Goal: Use online tool/utility: Use online tool/utility

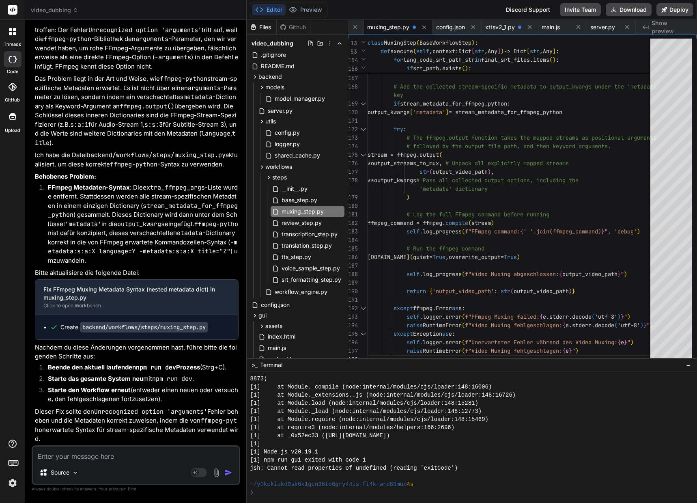
scroll to position [52809, 0]
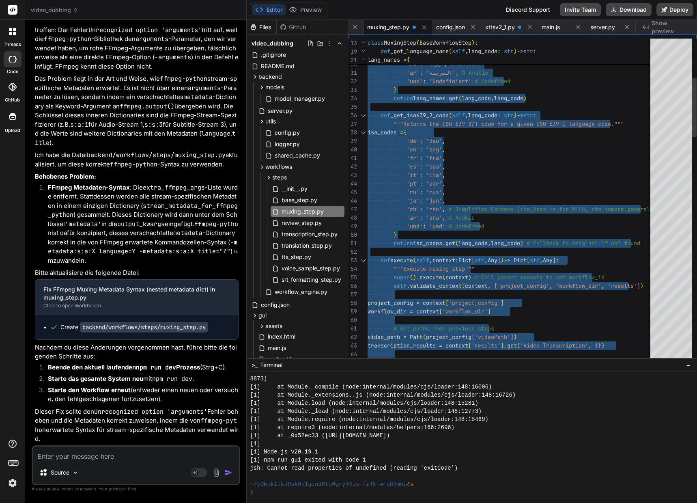
type textarea "#!/usr/bin/env python3 """ Video Muxing Step """ import os import json from pat…"
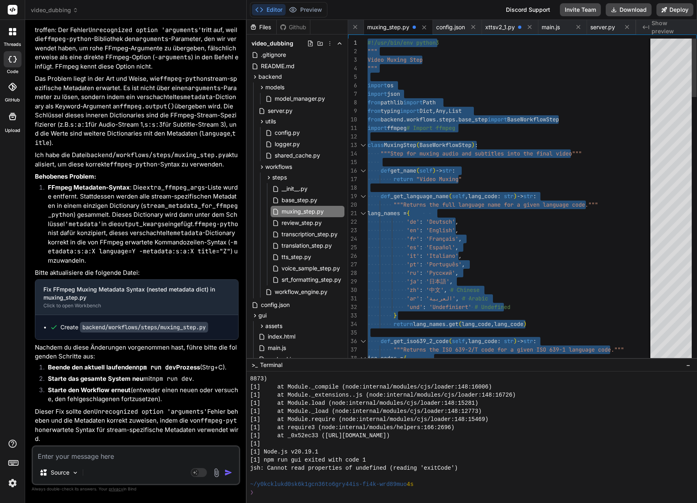
drag, startPoint x: 374, startPoint y: 355, endPoint x: 303, endPoint y: -49, distance: 410.1
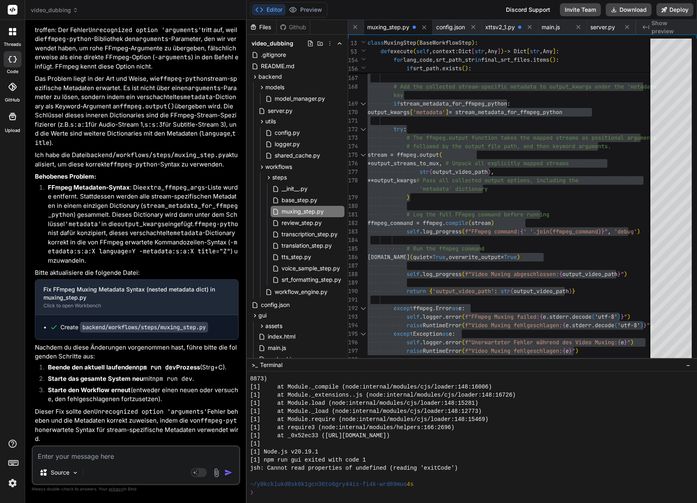
click at [120, 449] on textarea at bounding box center [136, 453] width 206 height 15
paste textarea "[8] Loremips dolorsit_ametco adip elitsed: { [7] doeiusmo_te: 'i08835ut-41l1-4e…"
type textarea "[8] Loremips dolorsit_ametco adip elitsed: { [7] doeiusmo_te: 'i08835ut-41l1-4e…"
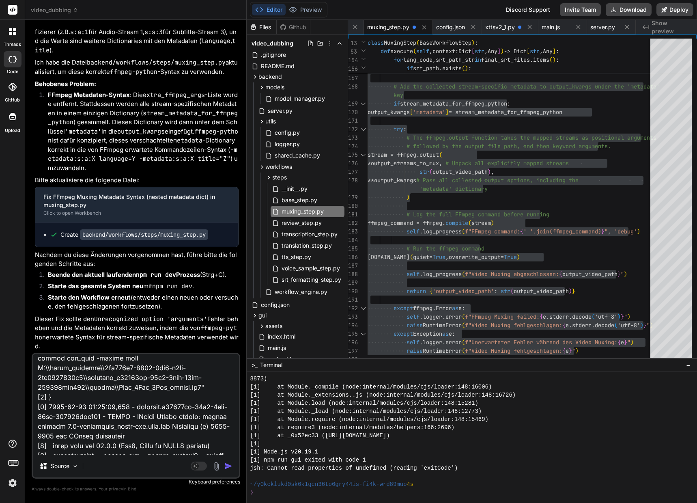
scroll to position [0, 0]
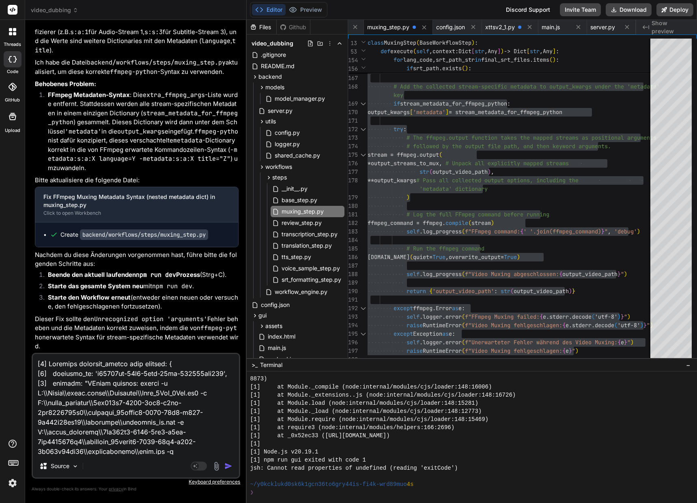
drag, startPoint x: 38, startPoint y: 362, endPoint x: 67, endPoint y: 368, distance: 29.3
click at [38, 362] on textarea at bounding box center [136, 404] width 206 height 101
type textarea "x"
type textarea "l [2] Ipsumdol sitametc_adipis elit seddoei: { [0] temporin_ut: 'l60090et-81d2-…"
type textarea "x"
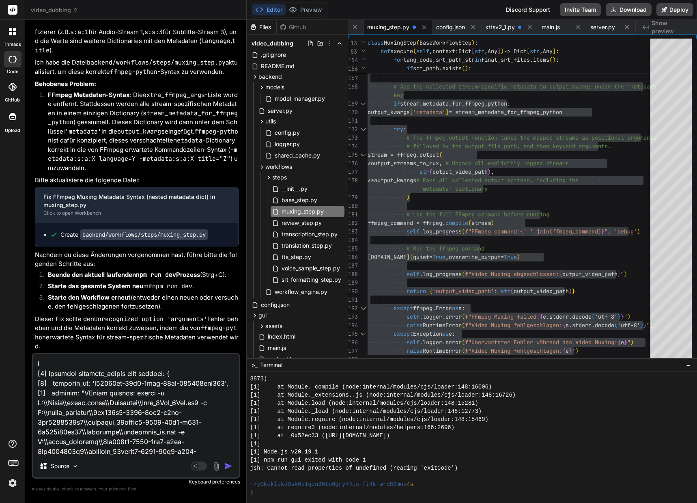
type textarea "lo [4] Ipsumdol sitametc_adipis elit seddoei: { [7] temporin_ut: 'l39929et-15d0…"
type textarea "x"
type textarea "lor [7] Ipsumdol sitametc_adipis elit seddoei: { [5] temporin_ut: 'l66590et-96d…"
type textarea "x"
type textarea "lore [8] Ipsumdol sitametc_adipis elit seddoei: { [4] temporin_ut: 'l65335et-19…"
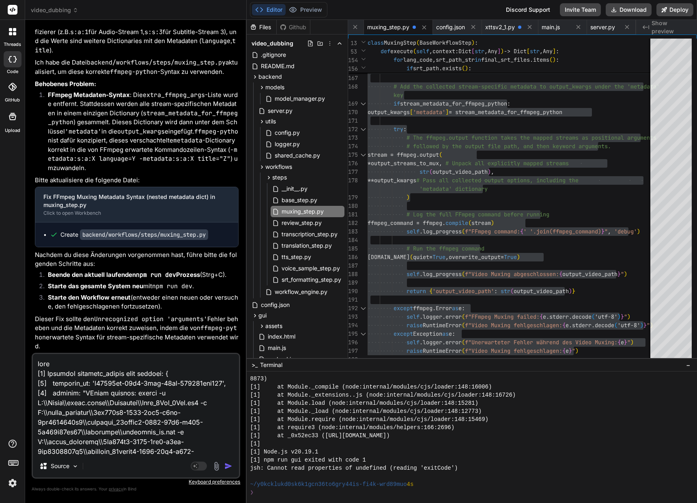
type textarea "x"
type textarea "lore! [9] Ipsumdol sitametc_adipis elit seddoei: { [9] temporin_ut: 'l21359et-9…"
type textarea "x"
type textarea "lore!! [1] Ipsumdol sitametc_adipis elit seddoei: { [0] temporin_ut: 'l63419et-…"
type textarea "x"
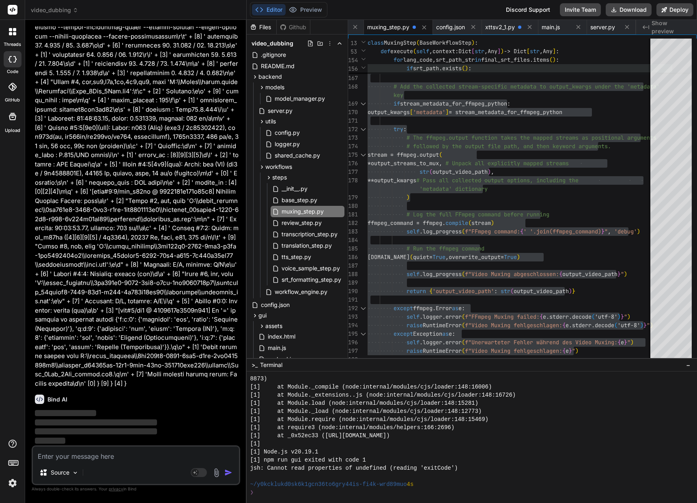
scroll to position [55440, 0]
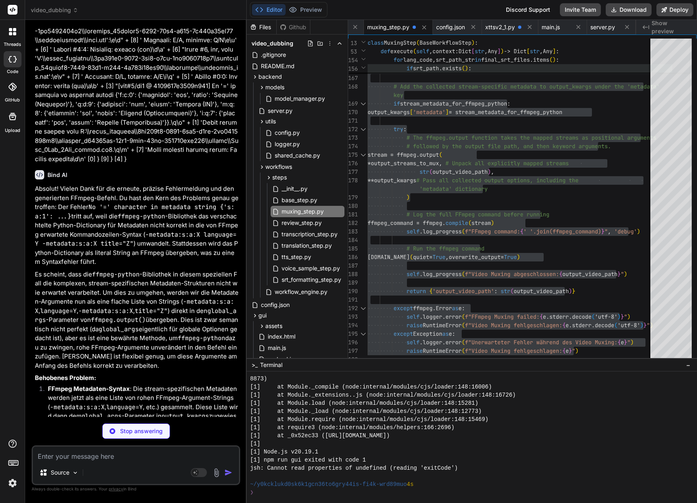
type textarea "x"
type textarea "return {'output_video_path': str(output_video_path)} except ffmpeg.Error as e: …"
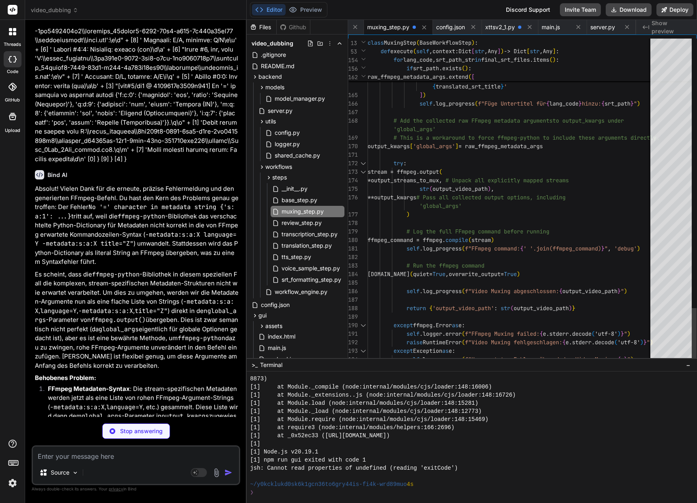
type textarea "x"
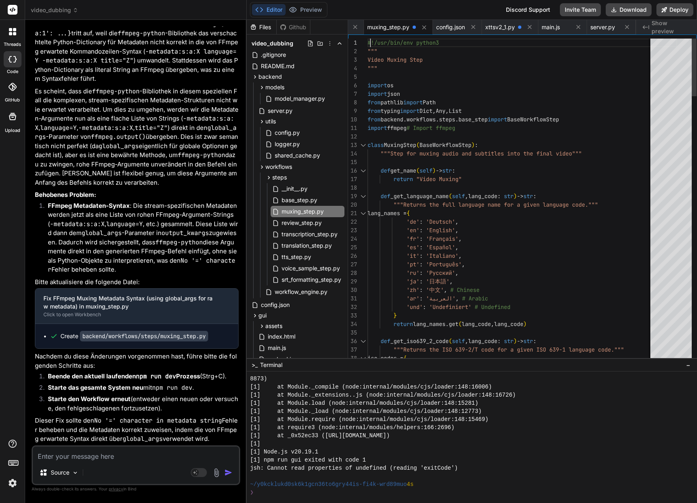
scroll to position [8, 0]
drag, startPoint x: 369, startPoint y: 41, endPoint x: 378, endPoint y: 64, distance: 24.6
click at [368, 42] on span "#!/usr/bin/env python3" at bounding box center [403, 42] width 71 height 7
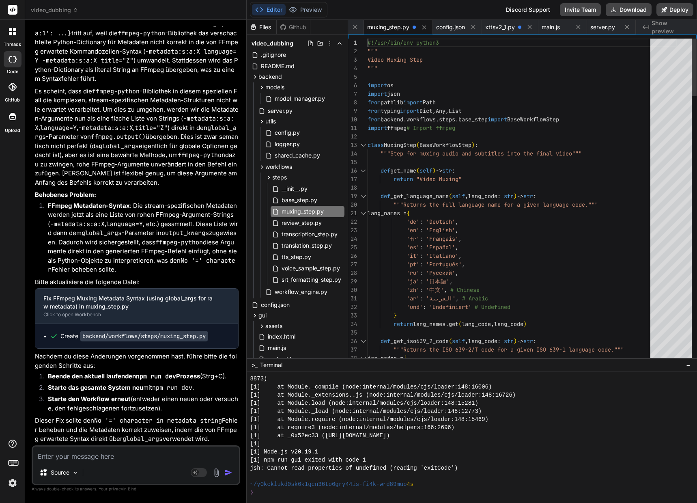
type textarea "#!/usr/bin/env python3 """ Video Muxing Step """ import os import json from pat…"
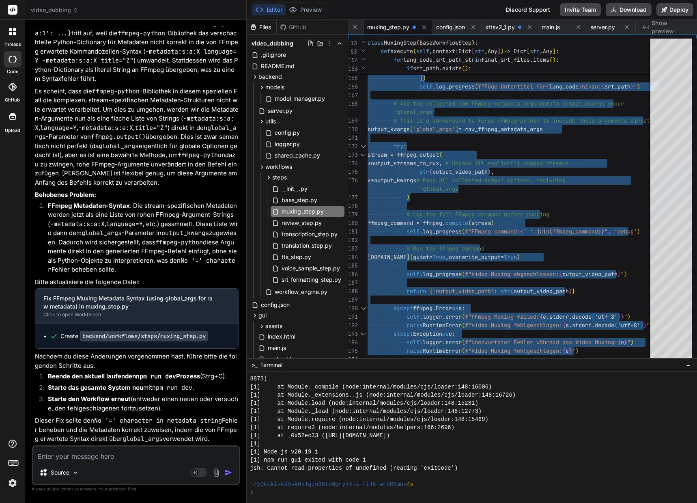
click at [83, 458] on textarea at bounding box center [136, 453] width 206 height 15
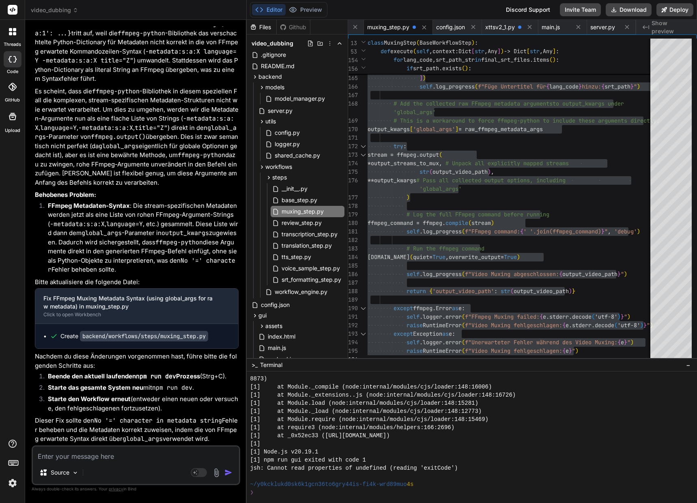
type textarea "A"
type textarea "x"
type textarea "Au"
type textarea "x"
type textarea "Auc"
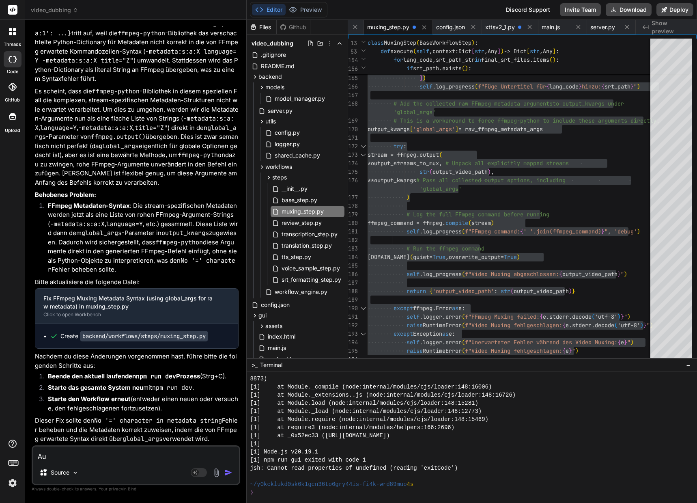
type textarea "x"
type textarea "Auch"
type textarea "x"
type textarea "Auch"
type textarea "x"
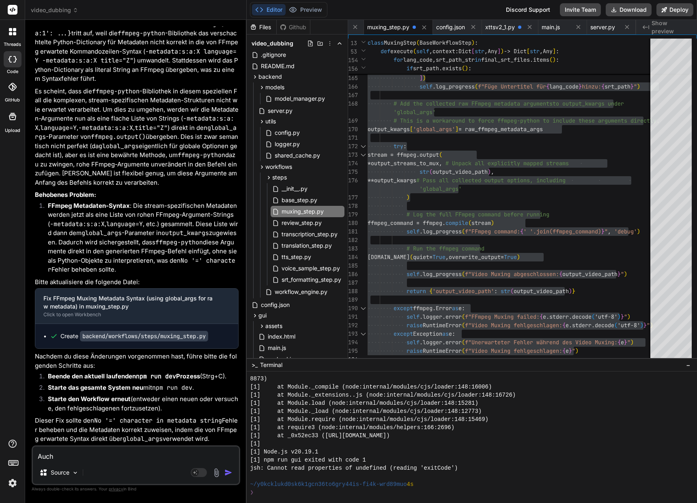
type textarea "Auch d"
type textarea "x"
type textarea "Auch da"
type textarea "x"
type textarea "Auch das"
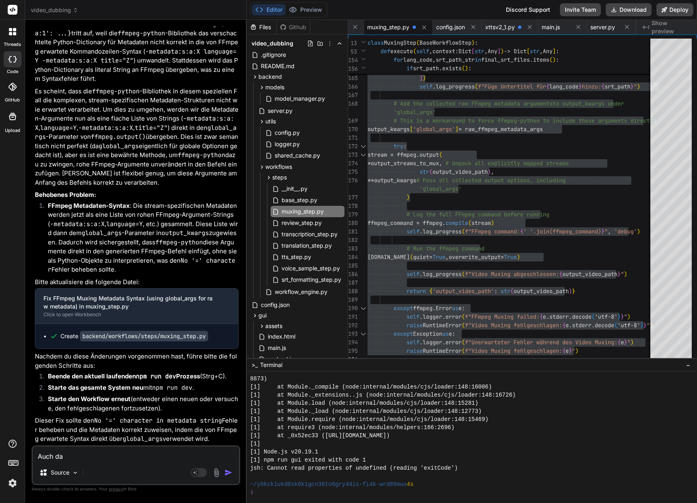
type textarea "x"
type textarea "Auch das"
type textarea "x"
type textarea "Auch das f"
type textarea "x"
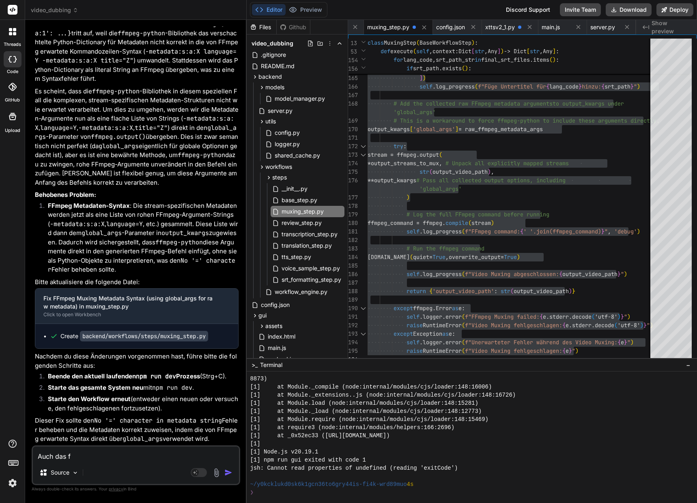
type textarea "Auch das fu"
type textarea "x"
type textarea "Auch das fun"
type textarea "x"
type textarea "Auch das funk"
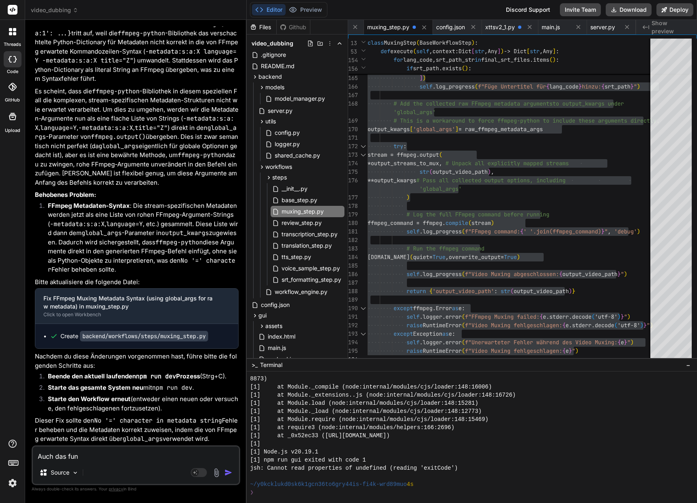
type textarea "x"
type textarea "Auch das funkt"
type textarea "x"
type textarea "Auch das funkti"
type textarea "x"
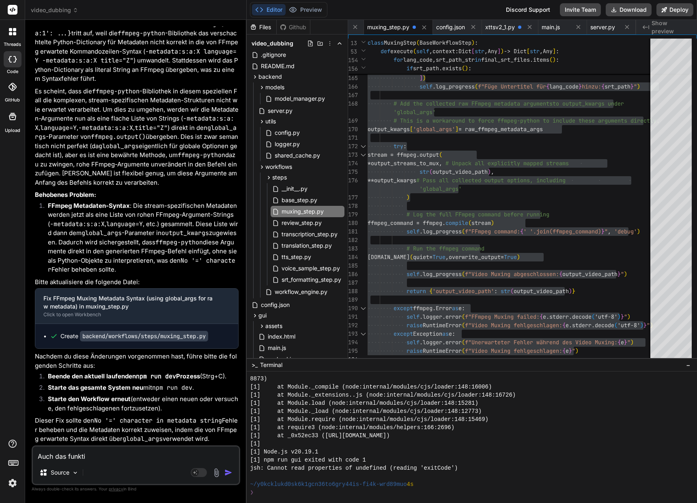
type textarea "Auch das funktio"
type textarea "x"
type textarea "Auch das funktion"
type textarea "x"
type textarea "Auch das funktioni"
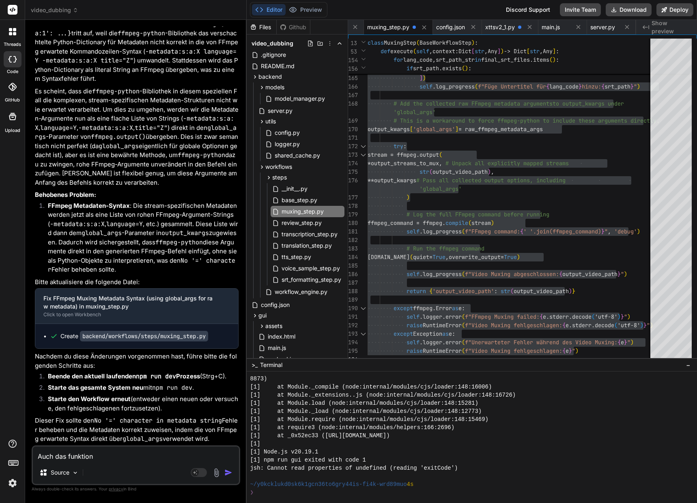
type textarea "x"
type textarea "Auch das funktionie"
type textarea "x"
type textarea "Auch das funktionier"
type textarea "x"
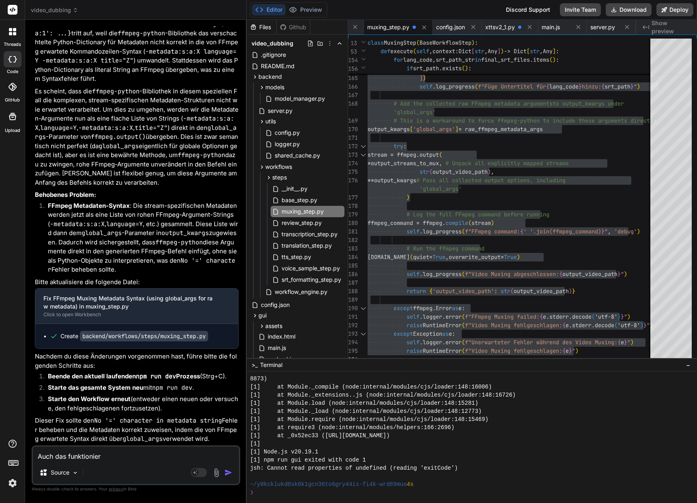
type textarea "Auch das funktioniert"
type textarea "x"
type textarea "Auch das funktioniert"
type textarea "x"
type textarea "Auch das funktioniert n"
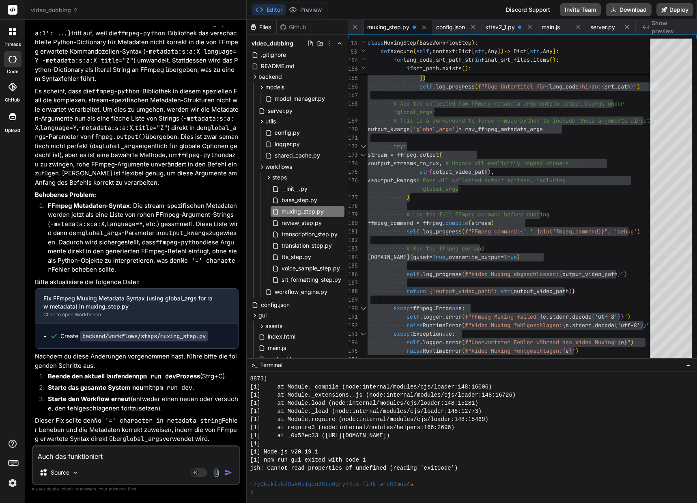
type textarea "x"
type textarea "Auch das funktioniert ni"
type textarea "x"
type textarea "Auch das funktioniert nic"
type textarea "x"
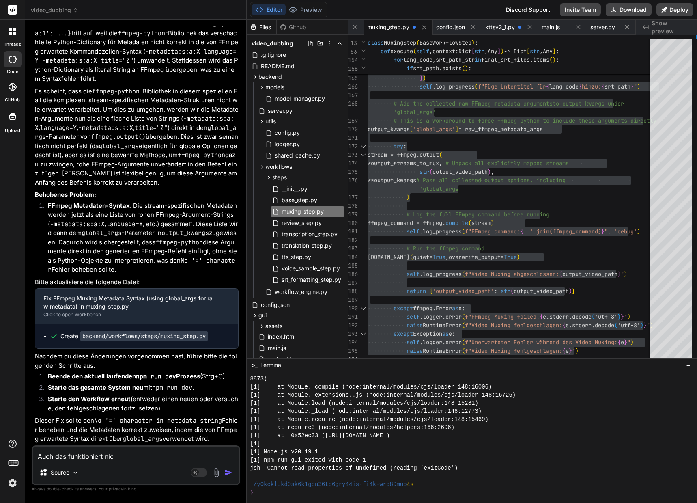
type textarea "Auch das funktioniert nich"
type textarea "x"
type textarea "Auch das funktioniert nicht"
type textarea "x"
type textarea "Auch das funktioniert nicht."
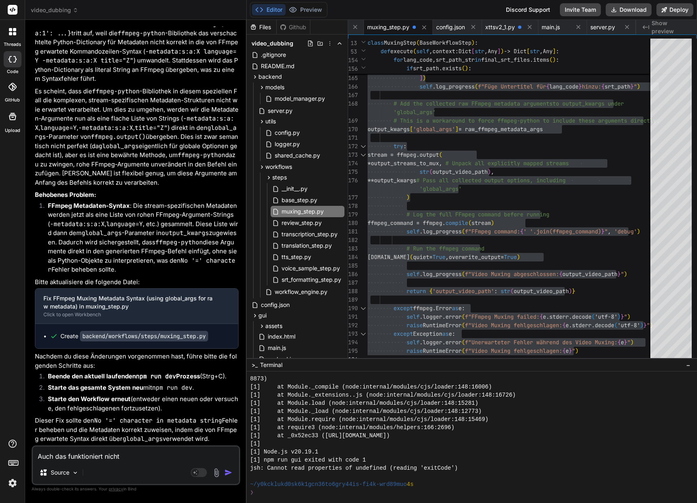
type textarea "x"
type textarea "Auch das funktioniert nicht."
type textarea "x"
type textarea "Auch das funktioniert nicht. W"
type textarea "x"
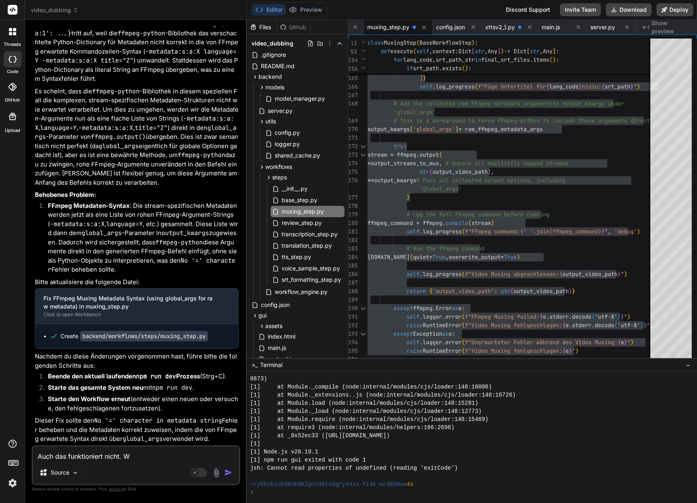
type textarea "Auch das funktioniert nicht. Wa"
type textarea "x"
type textarea "Auch das funktioniert nicht. War"
type textarea "x"
type textarea "Auch das funktioniert nicht. Waru"
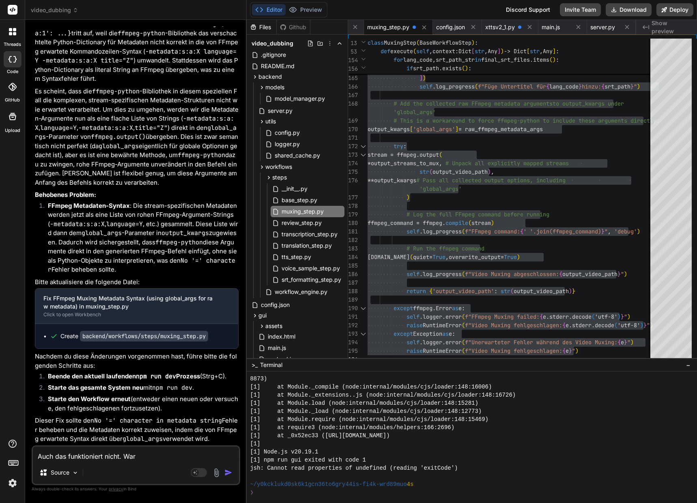
type textarea "x"
type textarea "Auch das funktioniert nicht. [GEOGRAPHIC_DATA]"
type textarea "x"
type textarea "Auch das funktioniert nicht. [GEOGRAPHIC_DATA]"
type textarea "x"
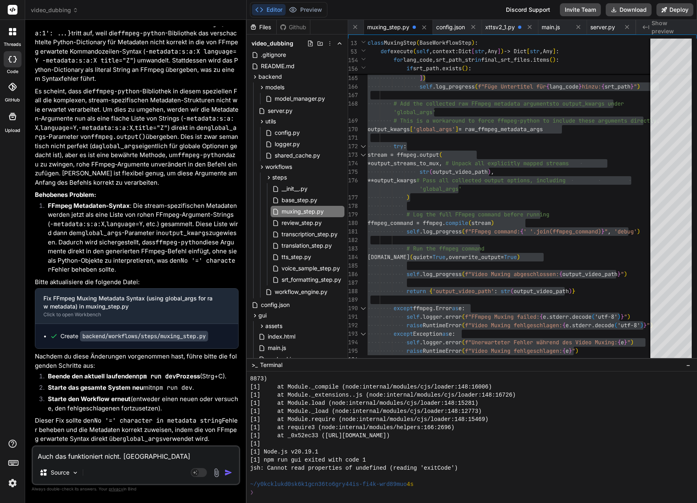
type textarea "Auch das funktioniert nicht. Warum w"
type textarea "x"
type textarea "Auch das funktioniert nicht. Warum wi"
type textarea "x"
type textarea "Auch das funktioniert nicht. Warum wil"
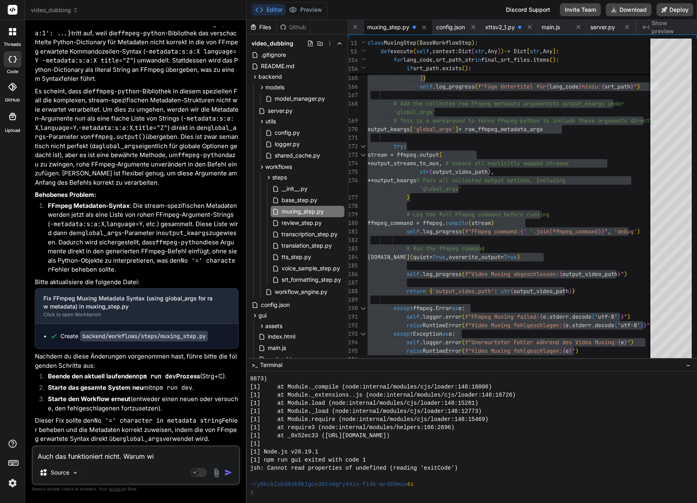
type textarea "x"
type textarea "Auch das funktioniert nicht. Warum will"
type textarea "x"
type textarea "Auch das funktioniert nicht. Warum wills"
type textarea "x"
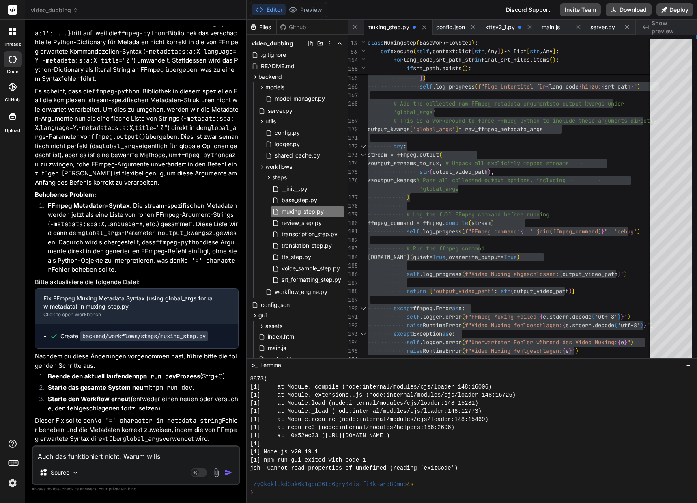
type textarea "Auch das funktioniert nicht. Warum willst"
type textarea "x"
type textarea "Auch das funktioniert nicht. Warum willst"
type textarea "x"
type textarea "Auch das funktioniert nicht. Warum willst d"
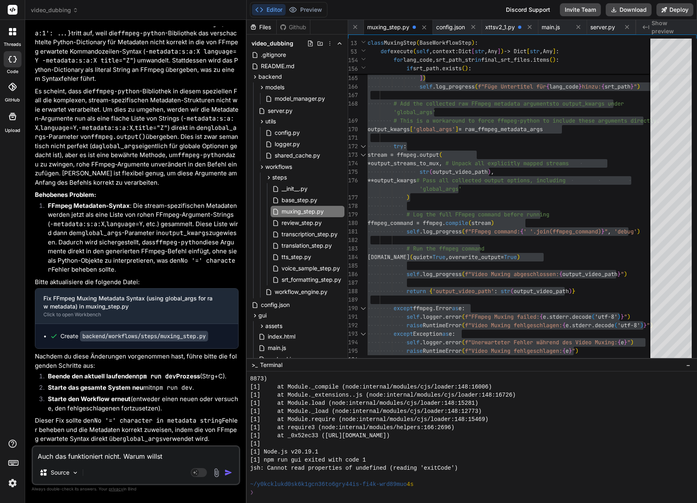
type textarea "x"
type textarea "Auch das funktioniert nicht. Warum willst du"
type textarea "x"
type textarea "Auch das funktioniert nicht. Warum willst du"
type textarea "x"
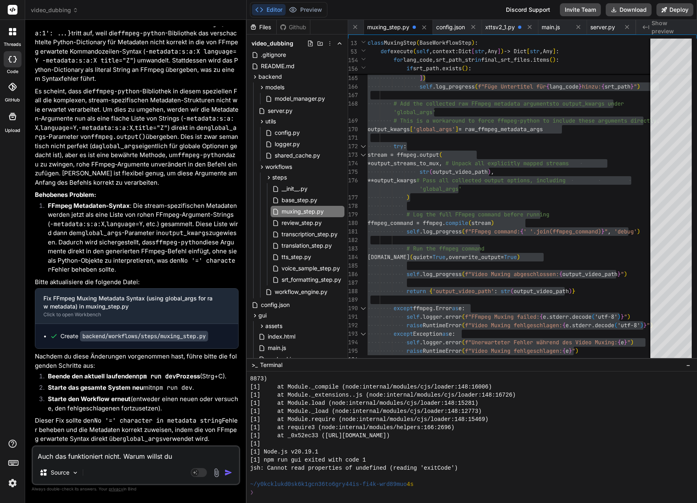
type textarea "Auch das funktioniert nicht. Warum willst du h"
type textarea "x"
type textarea "Auch das funktioniert nicht. Warum willst du hi"
type textarea "x"
type textarea "Auch das funktioniert nicht. Warum willst du hie"
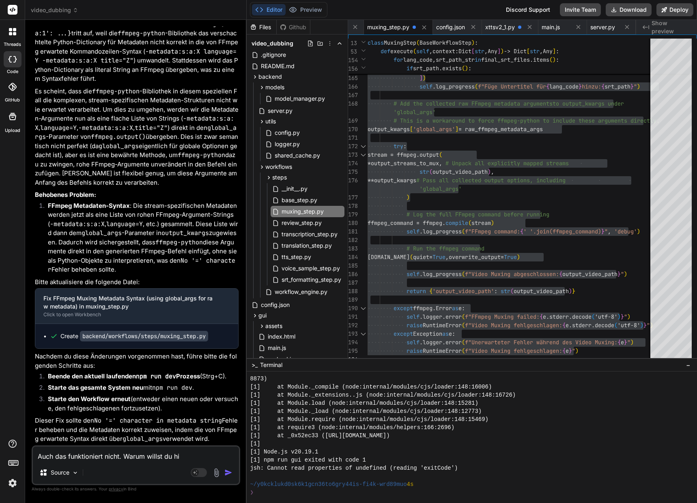
type textarea "x"
type textarea "Auch das funktioniert nicht. Warum willst du hier"
type textarea "x"
type textarea "Auch das funktioniert nicht. Warum willst du hier"
type textarea "x"
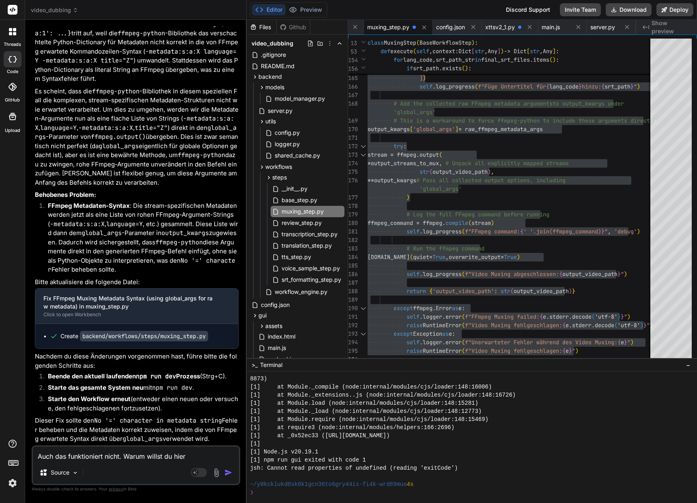
type textarea "Auch das funktioniert nicht. Warum willst du hier e"
type textarea "x"
type textarea "Auch das funktioniert nicht. Warum willst du hier ei"
type textarea "x"
type textarea "Auch das funktioniert nicht. Warum willst du hier ein"
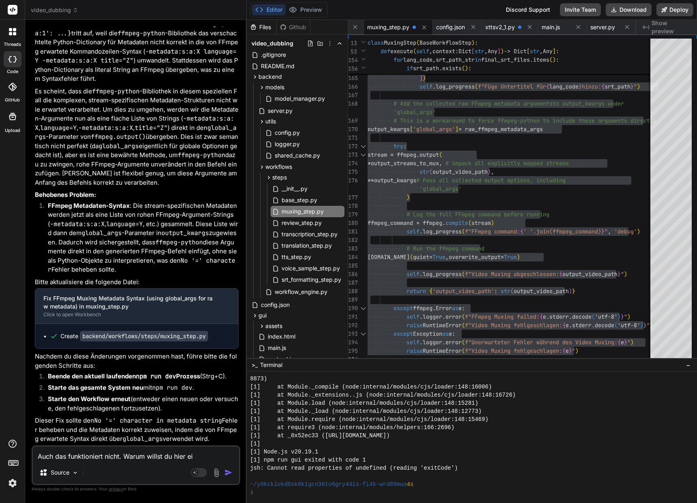
type textarea "x"
type textarea "Auch das funktioniert nicht. Warum willst du hier ei"
type textarea "x"
type textarea "Auch das funktioniert nicht. Warum willst du hier e"
type textarea "x"
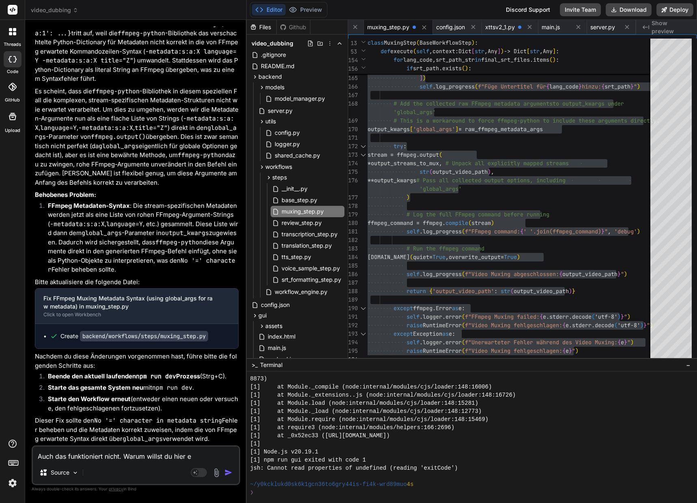
type textarea "Auch das funktioniert nicht. Warum willst du hier"
type textarea "x"
type textarea "Auch das funktioniert nicht. Warum willst du hier"
type textarea "x"
type textarea "Auch das funktioniert nicht. Warum willst du hie"
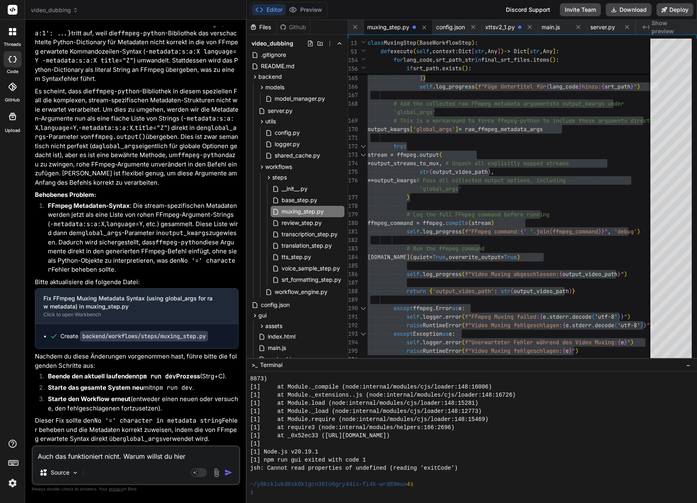
type textarea "x"
type textarea "Auch das funktioniert nicht. Warum willst du hi"
type textarea "x"
type textarea "Auch das funktioniert nicht. Warum willst du h"
type textarea "x"
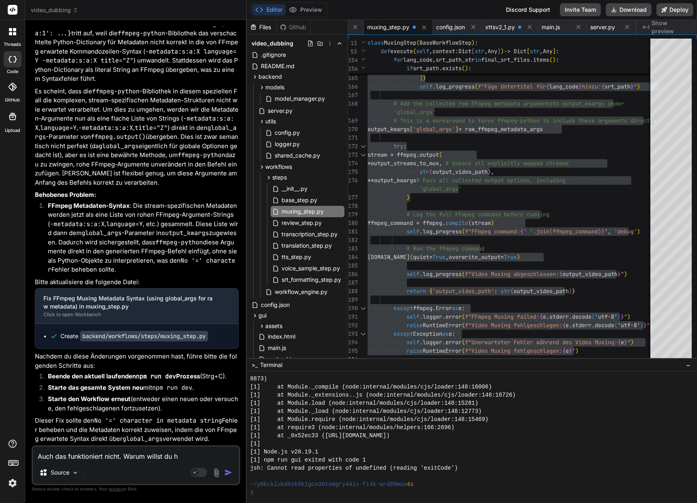
type textarea "Auch das funktioniert nicht. Warum willst du"
type textarea "x"
type textarea "Auch das funktioniert nicht. Warum willst du"
type textarea "x"
type textarea "Auch das funktioniert nicht. Warum willst d"
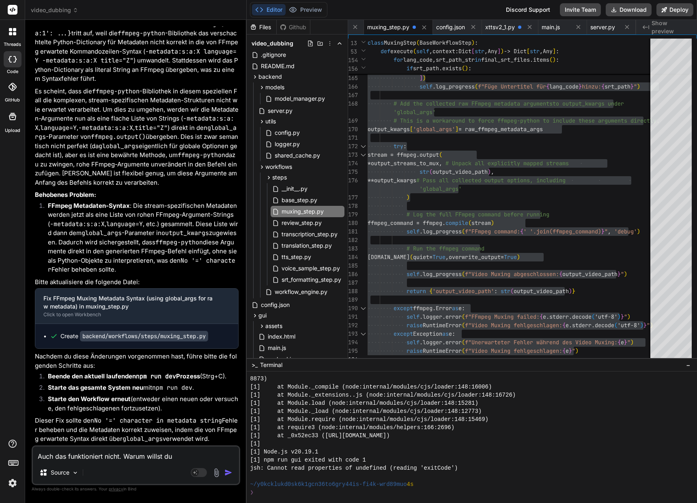
type textarea "x"
type textarea "Auch das funktioniert nicht. Warum willst"
type textarea "x"
type textarea "Auch das funktioniert nicht. Warum willst"
type textarea "x"
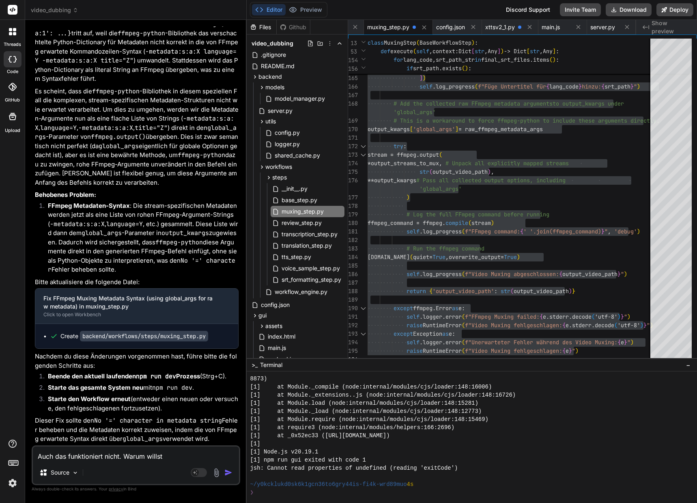
type textarea "Auch das funktioniert nicht. Warum wills"
type textarea "x"
type textarea "Auch das funktioniert nicht. Warum will"
type textarea "x"
type textarea "Auch das funktioniert nicht. Warum wil"
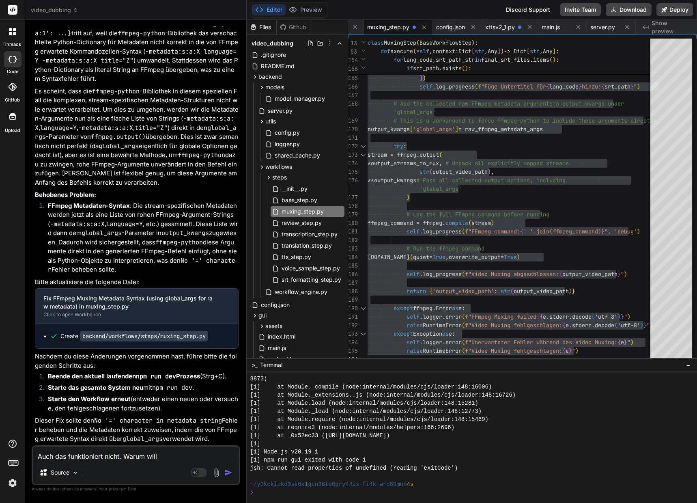
type textarea "x"
type textarea "Auch das funktioniert nicht. Warum wi"
type textarea "x"
type textarea "Auch das funktioniert nicht. Warum w"
type textarea "x"
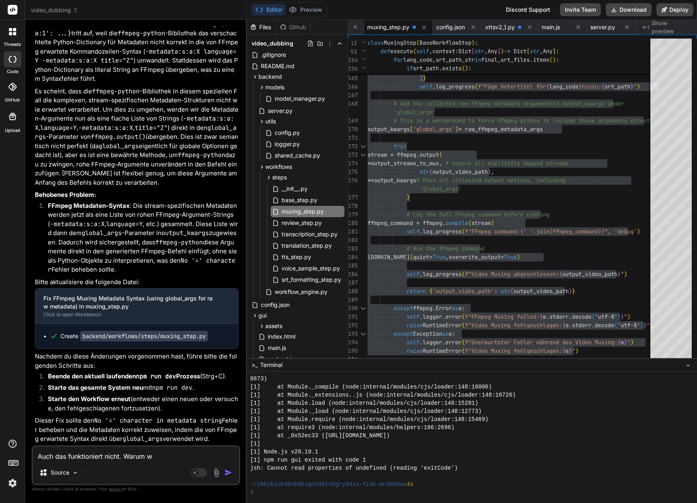
type textarea "Auch das funktioniert nicht. [GEOGRAPHIC_DATA]"
type textarea "x"
type textarea "Auch das funktioniert nicht. [GEOGRAPHIC_DATA]"
type textarea "x"
type textarea "Auch das funktioniert nicht. Waru"
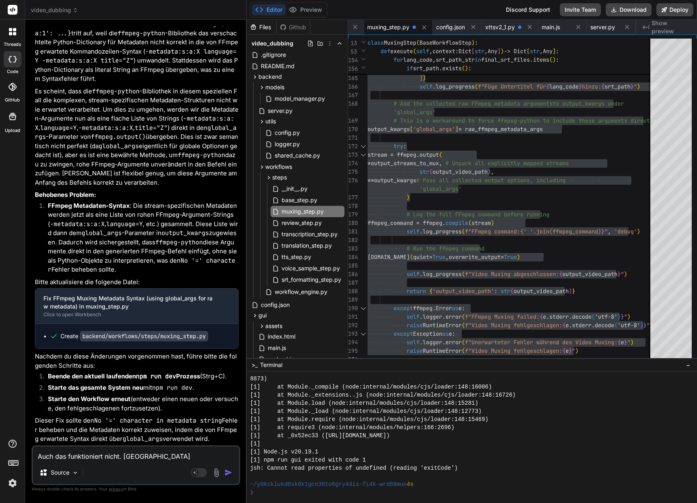
type textarea "x"
type textarea "Auch das funktioniert nicht. War"
type textarea "x"
type textarea "Auch das funktioniert nicht. Wa"
type textarea "x"
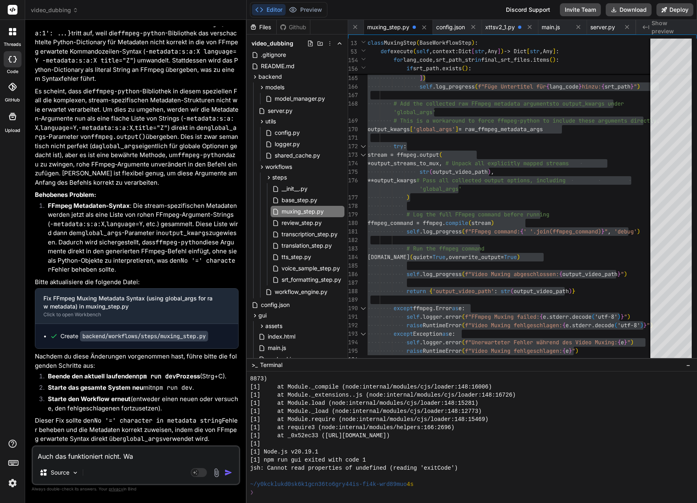
type textarea "Auch das funktioniert nicht. W"
type textarea "x"
type textarea "Auch das funktioniert nicht."
type textarea "x"
type textarea "Auch das funktioniert nicht. E"
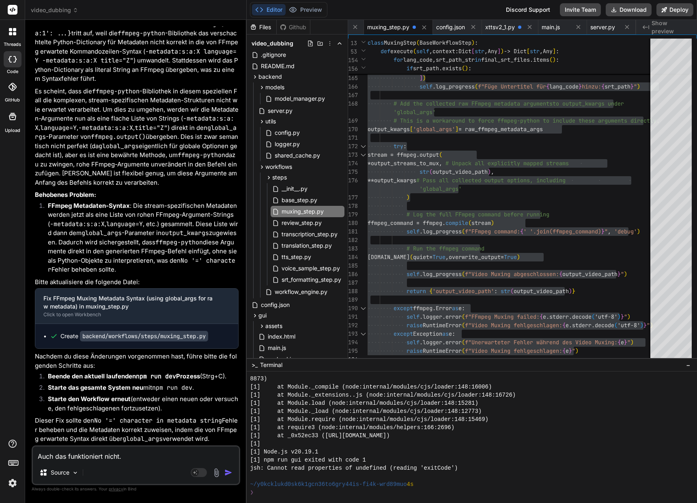
type textarea "x"
type textarea "Auch das funktioniert nicht. Er"
type textarea "x"
type textarea "Auch das funktioniert nicht. Ers"
type textarea "x"
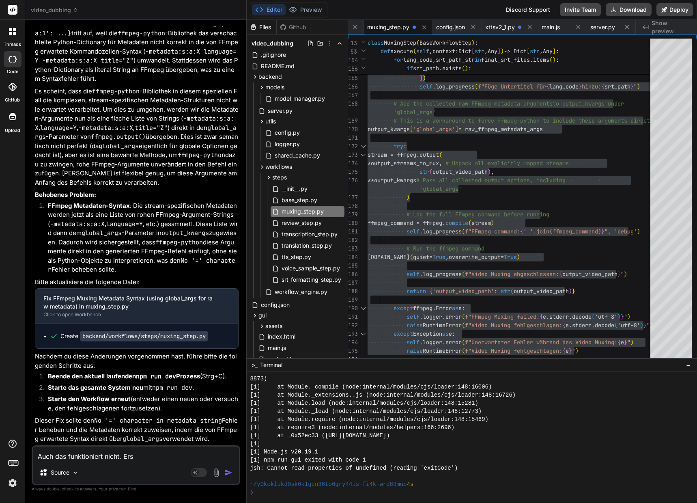
type textarea "Auch das funktioniert nicht. Erst"
type textarea "x"
type textarea "Auch das funktioniert nicht. Erste"
type textarea "x"
type textarea "Auch das funktioniert nicht. Erstel"
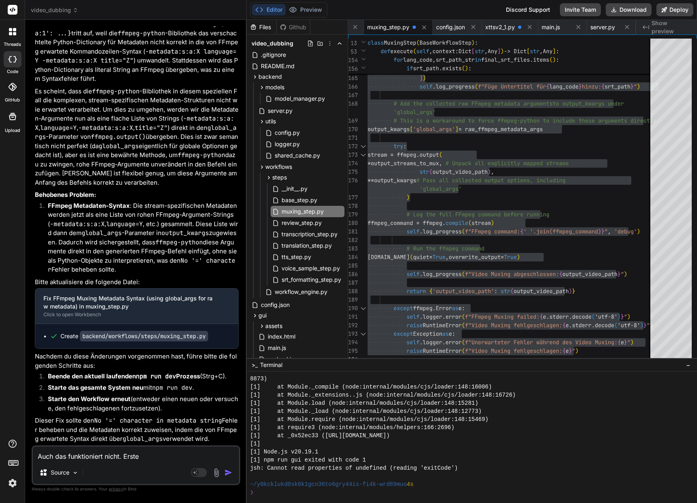
type textarea "x"
type textarea "Auch das funktioniert nicht. Erstell"
type textarea "x"
type textarea "Auch das funktioniert nicht. [GEOGRAPHIC_DATA]"
type textarea "x"
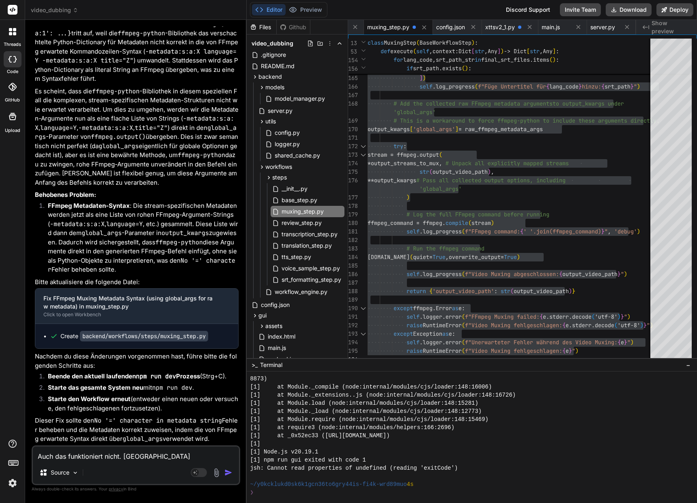
type textarea "Auch das funktioniert nicht. [GEOGRAPHIC_DATA]"
type textarea "x"
type textarea "Auch das funktioniert nicht. Erstelle d"
type textarea "x"
type textarea "Auch das funktioniert nicht. Erstelle de"
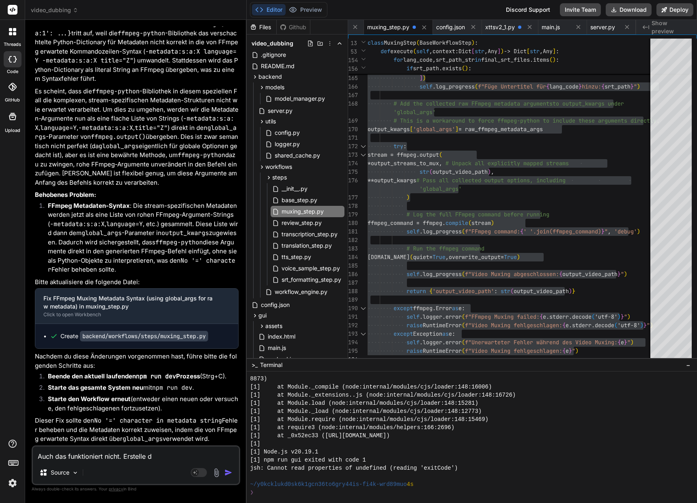
type textarea "x"
type textarea "Auch das funktioniert nicht. Erstelle den"
type textarea "x"
type textarea "Auch das funktioniert nicht. Erstelle den"
type textarea "x"
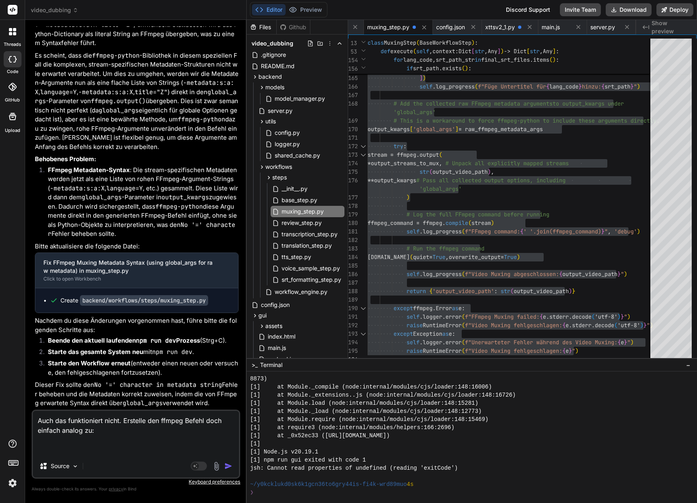
click at [54, 442] on textarea "Auch das funktioniert nicht. Erstelle den ffmpeg Befehl doch einfach analog zu:" at bounding box center [136, 433] width 206 height 44
click at [52, 446] on textarea "Auch das funktioniert nicht. Erstelle den ffmpeg Befehl doch einfach analog zu:" at bounding box center [136, 433] width 206 height 44
paste textarea "ffmpeg -i "C:\Users\[PERSON_NAME].frick\Documents\Test_1Min_1Spk.mp4" -i "D:\vi…"
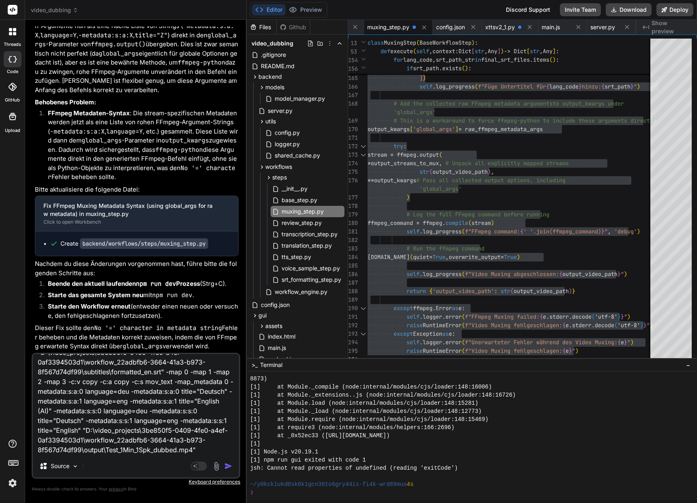
click at [226, 466] on img "button" at bounding box center [228, 466] width 8 height 8
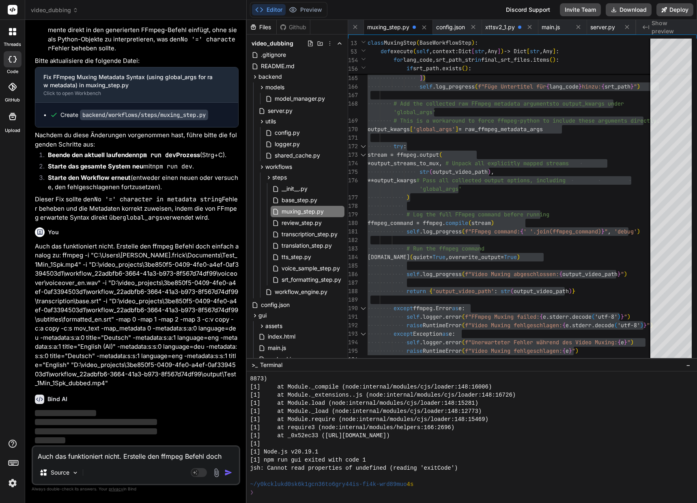
scroll to position [56068, 0]
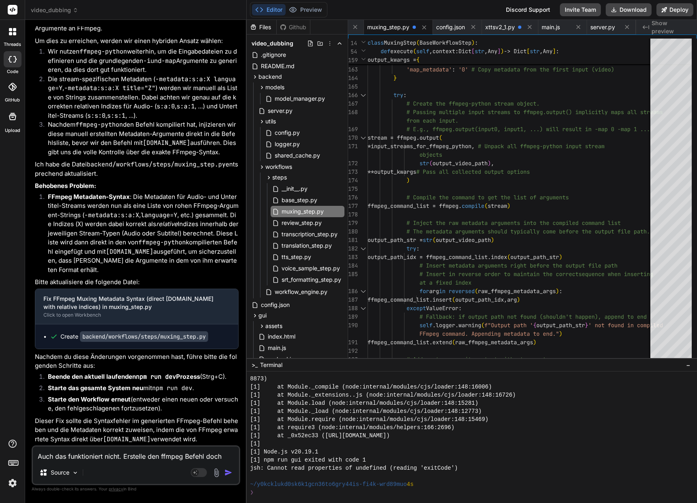
scroll to position [56538, 0]
